Goal: Information Seeking & Learning: Learn about a topic

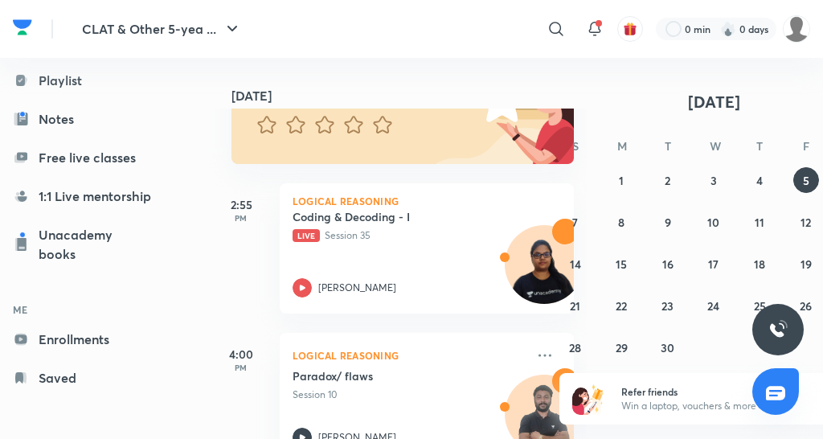
scroll to position [0, 10]
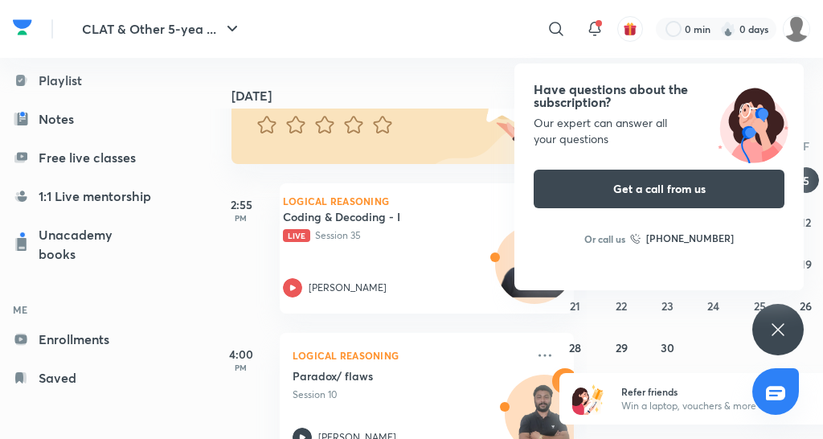
click at [383, 217] on h5 "Coding & Decoding - I" at bounding box center [383, 217] width 200 height 16
click at [409, 201] on p "Logical Reasoning" at bounding box center [417, 201] width 268 height 10
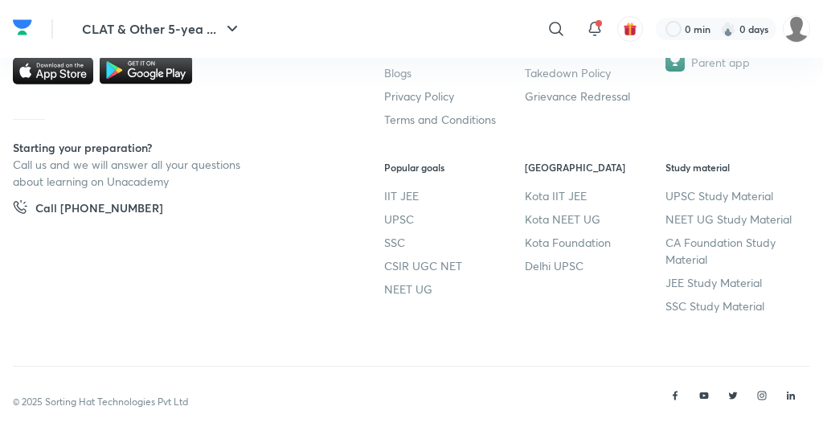
scroll to position [1035, 0]
